Goal: Task Accomplishment & Management: Manage account settings

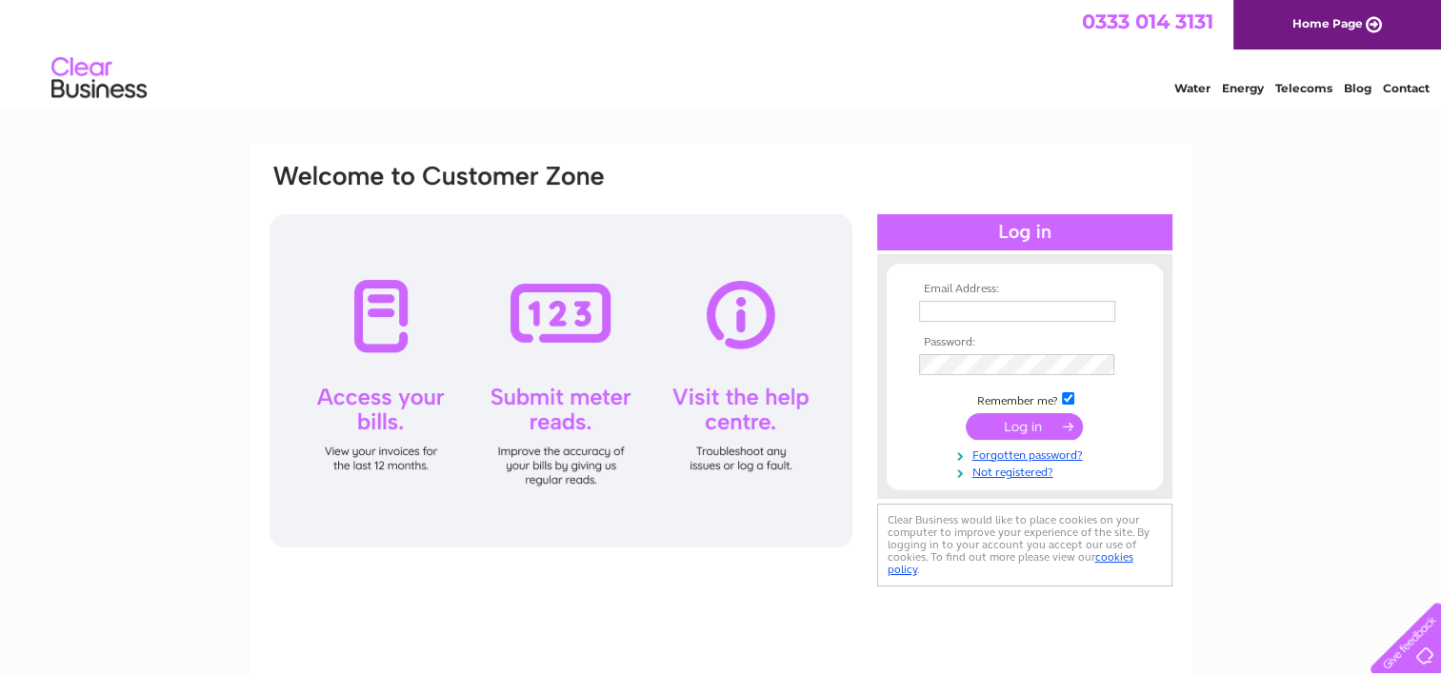
type input "[EMAIL_ADDRESS][DOMAIN_NAME]"
click at [998, 429] on input "submit" at bounding box center [1024, 427] width 117 height 27
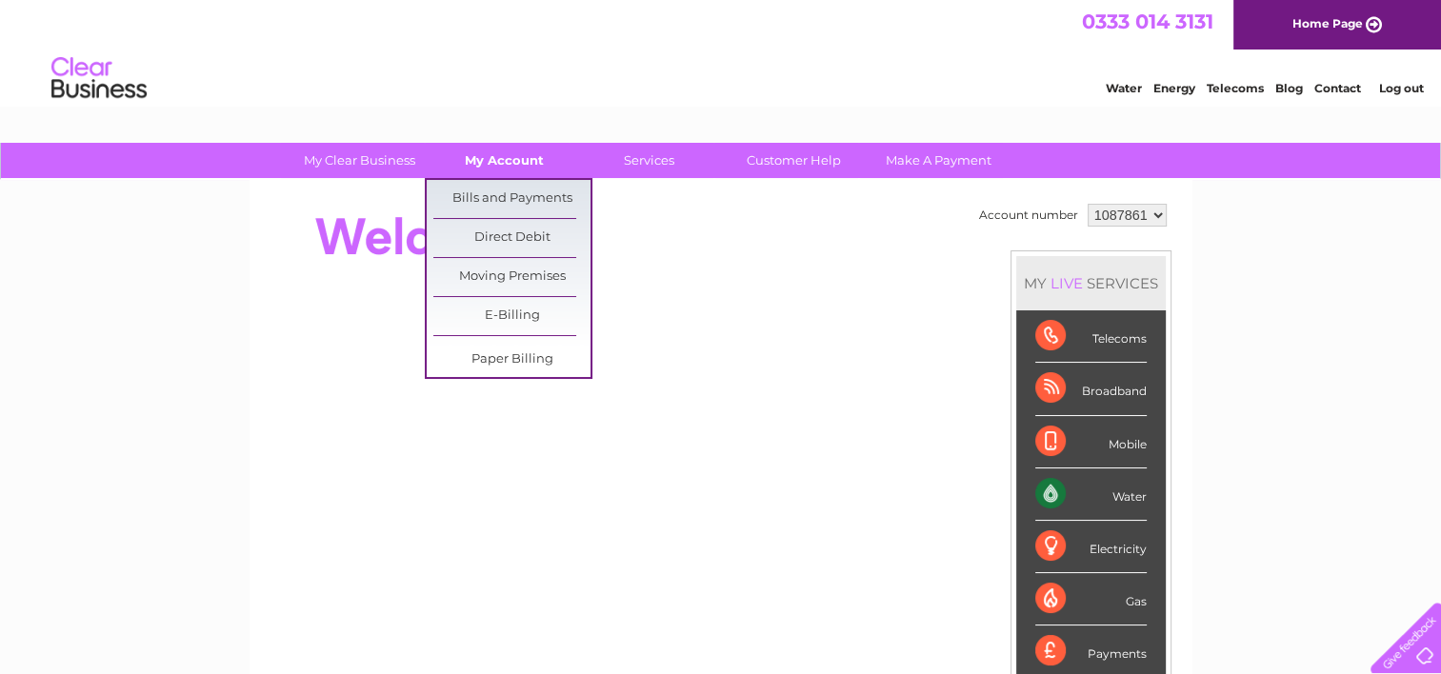
click at [508, 168] on link "My Account" at bounding box center [504, 160] width 157 height 35
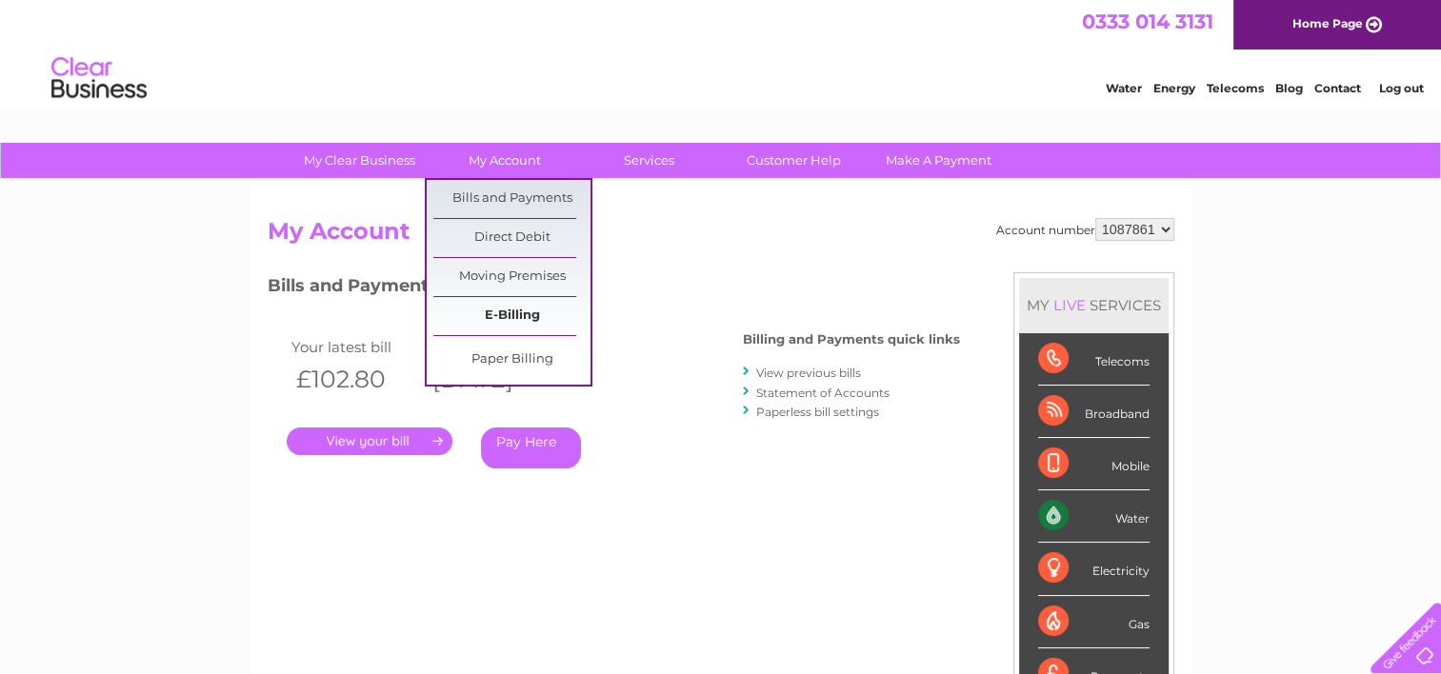
click at [518, 316] on link "E-Billing" at bounding box center [511, 316] width 157 height 38
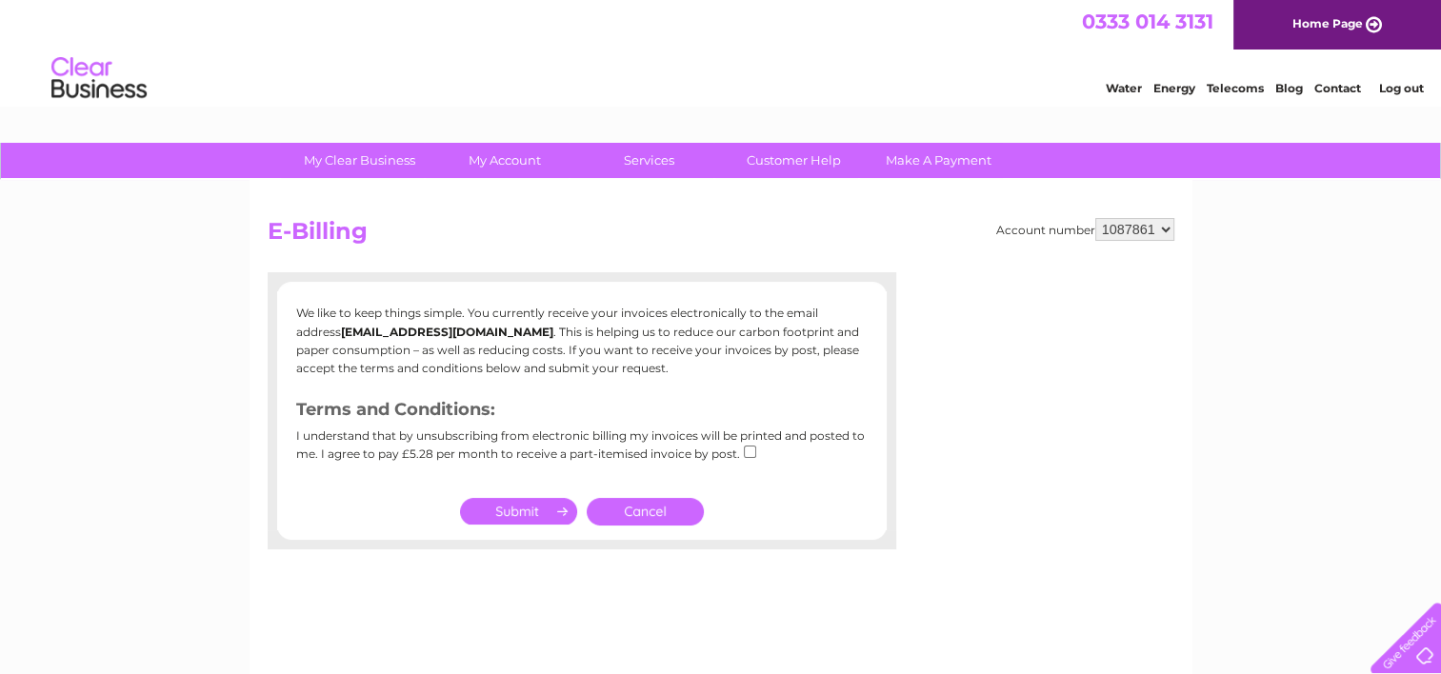
click at [633, 508] on link "Cancel" at bounding box center [645, 512] width 117 height 28
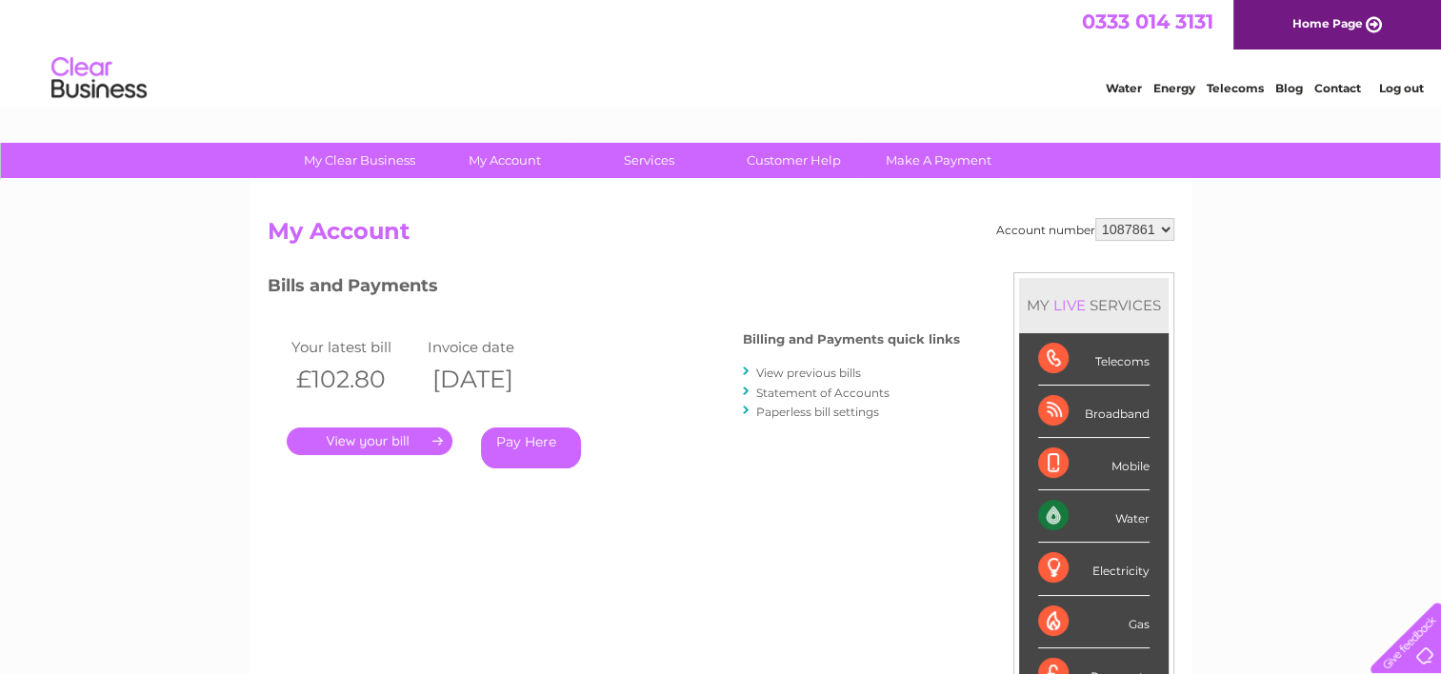
click at [324, 445] on link "." at bounding box center [370, 442] width 166 height 28
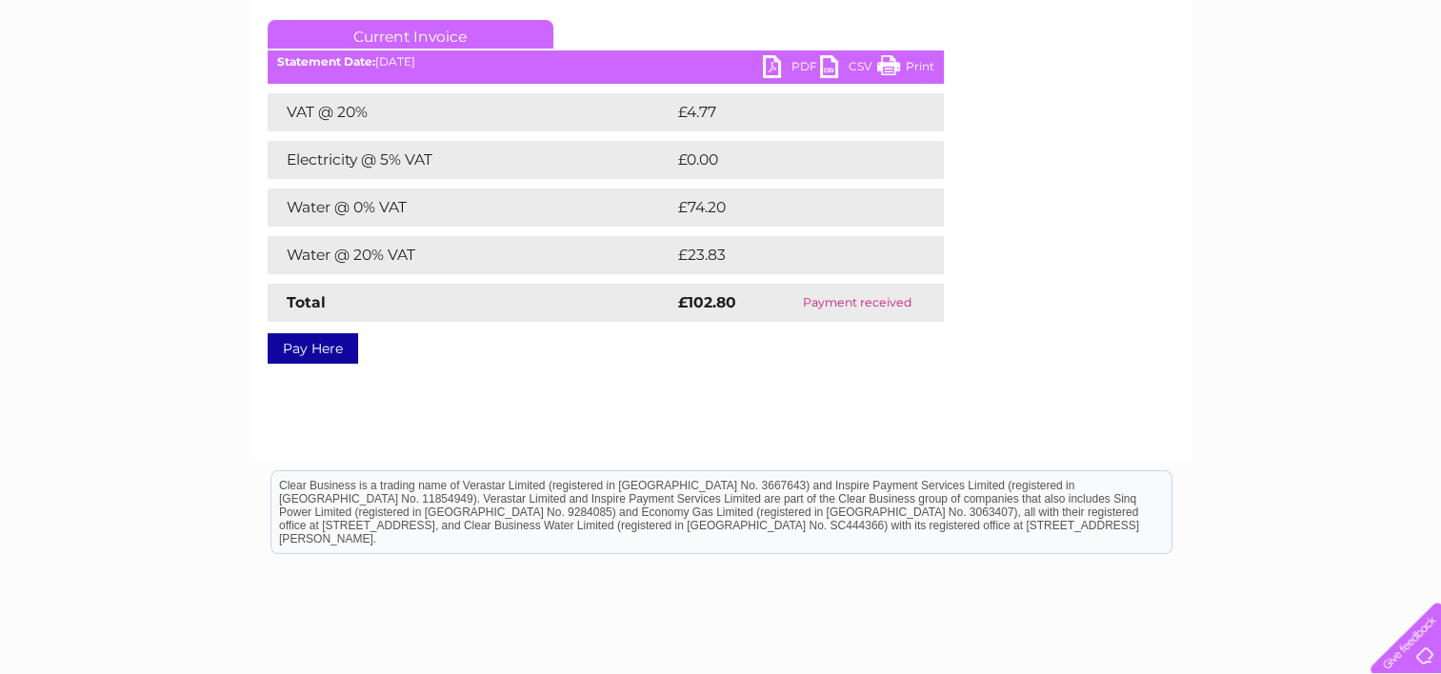
scroll to position [286, 0]
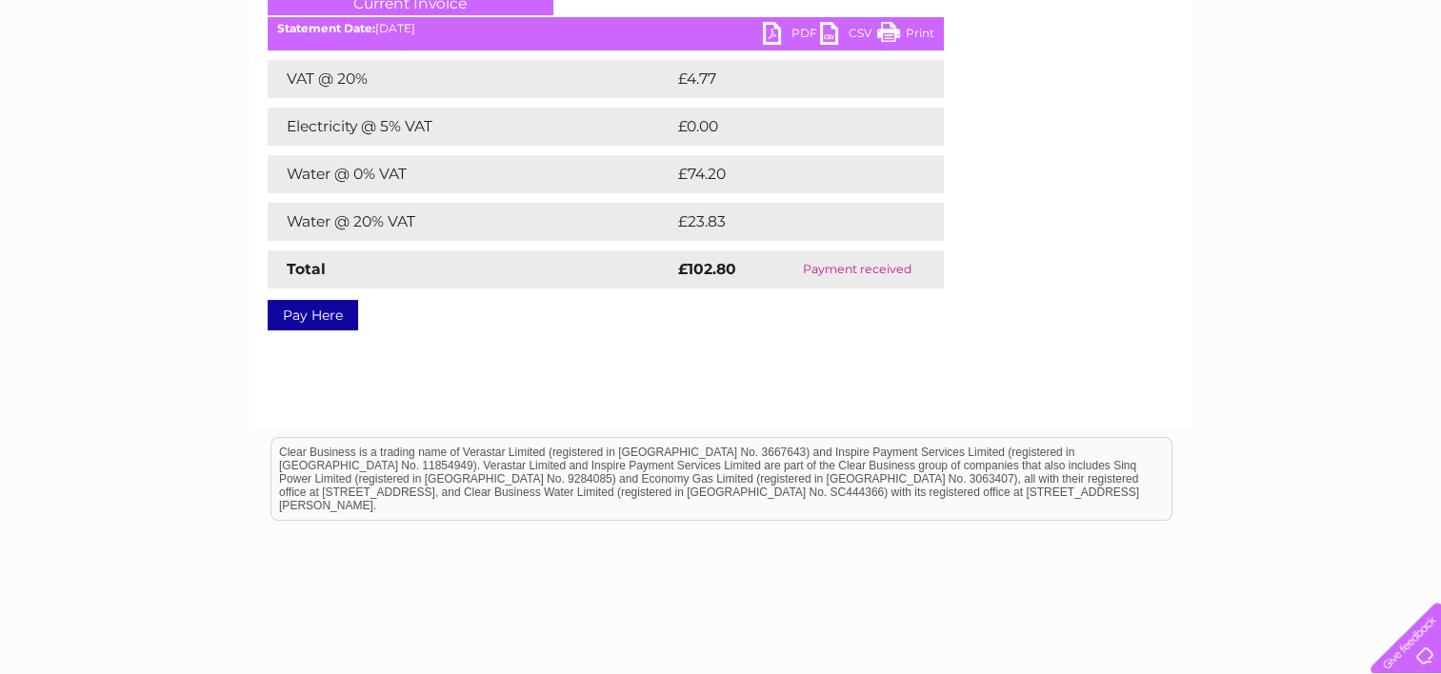
click at [792, 33] on link "PDF" at bounding box center [791, 36] width 57 height 28
